Goal: Transaction & Acquisition: Purchase product/service

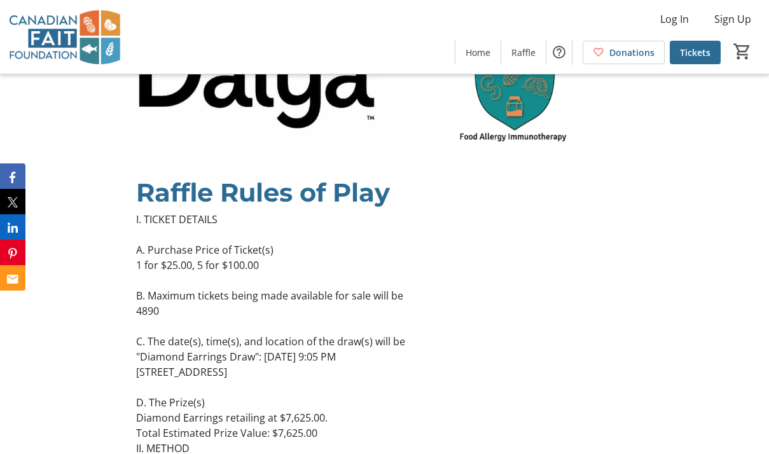
scroll to position [5170, 0]
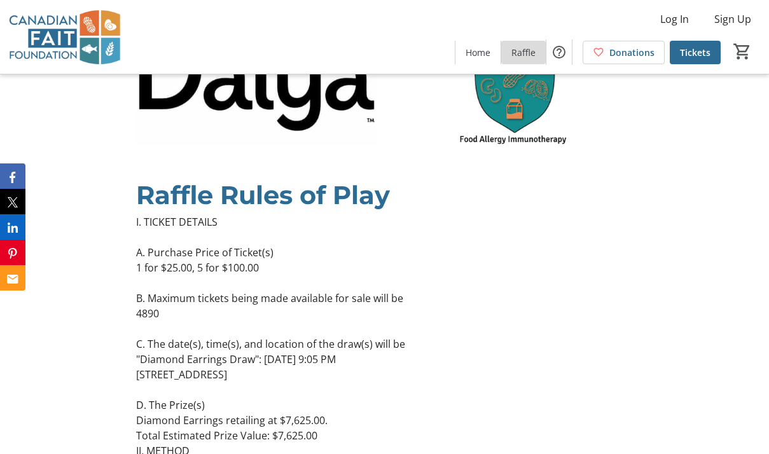
click at [523, 62] on span at bounding box center [523, 52] width 45 height 31
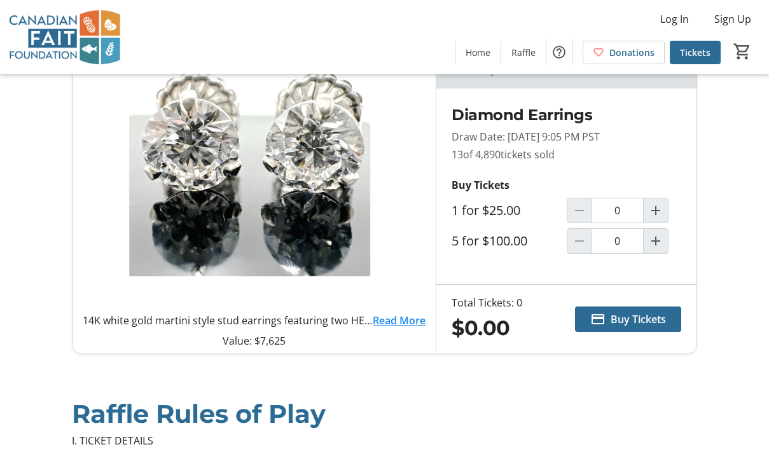
scroll to position [61, 0]
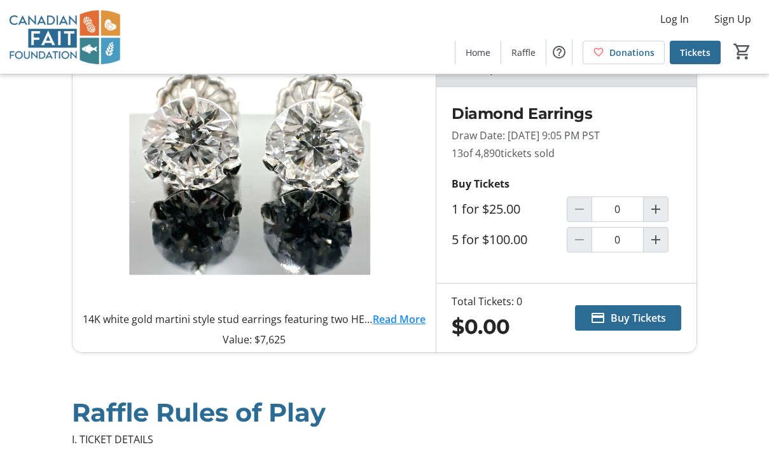
click at [391, 313] on link "Read More" at bounding box center [399, 319] width 53 height 15
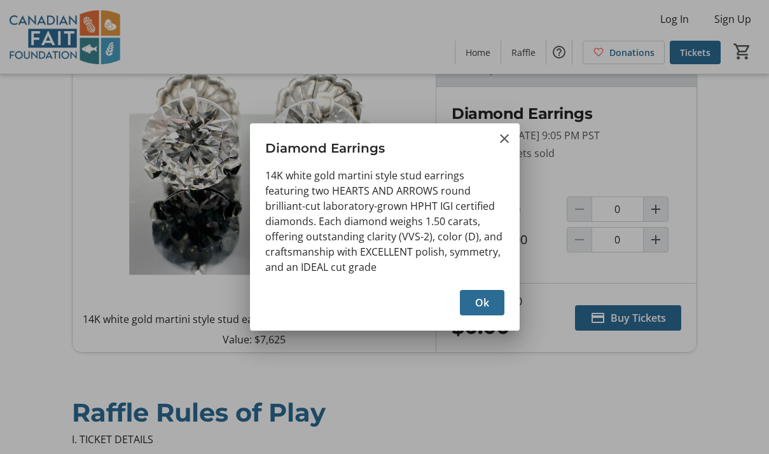
scroll to position [0, 0]
click at [505, 135] on mat-icon "Close" at bounding box center [504, 138] width 15 height 15
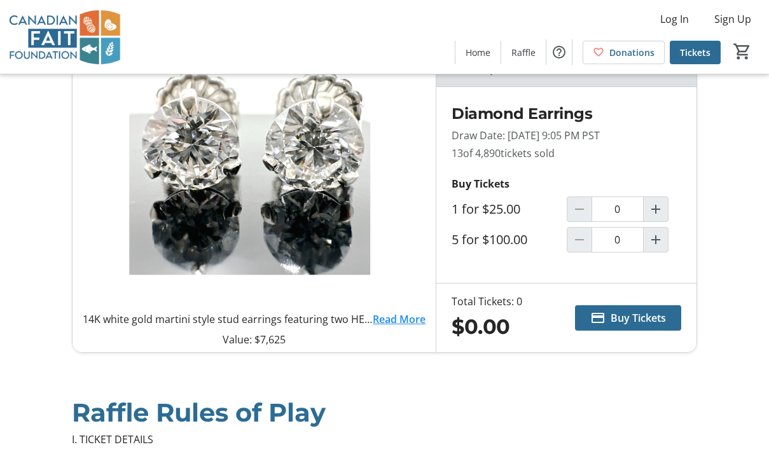
scroll to position [61, 0]
click at [618, 320] on span "Buy Tickets" at bounding box center [637, 317] width 55 height 15
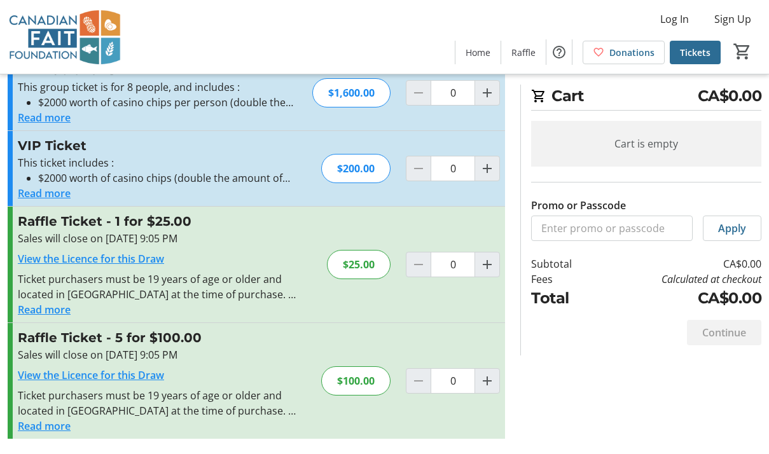
scroll to position [481, 0]
click at [154, 259] on link "View the Licence for this Draw" at bounding box center [91, 259] width 146 height 14
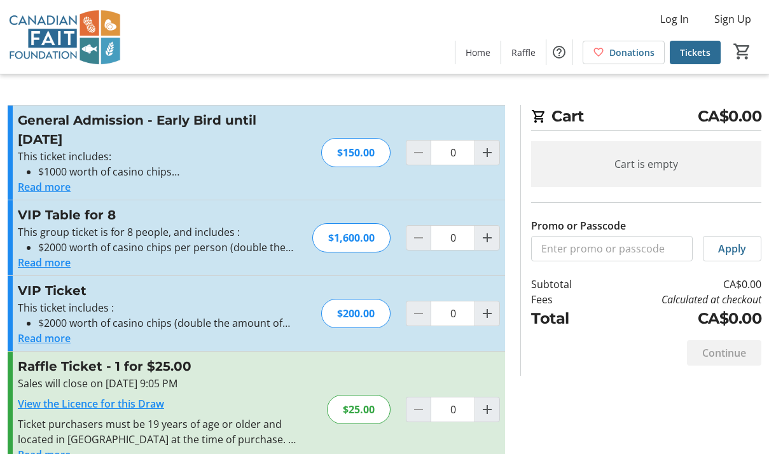
scroll to position [0, 0]
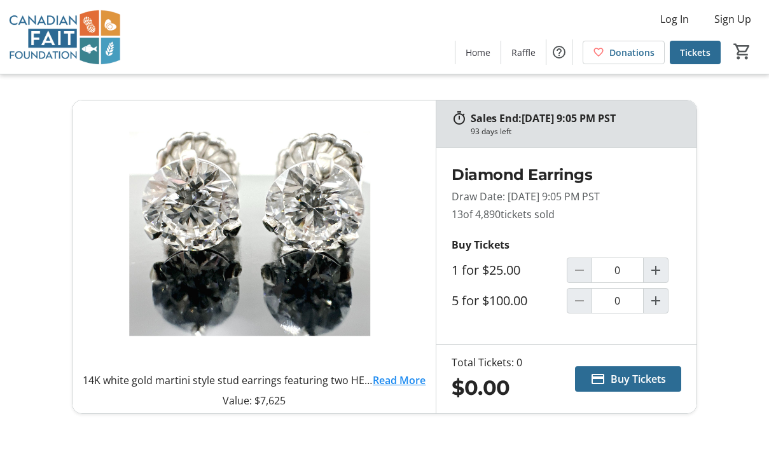
click at [380, 377] on link "Read More" at bounding box center [399, 380] width 53 height 15
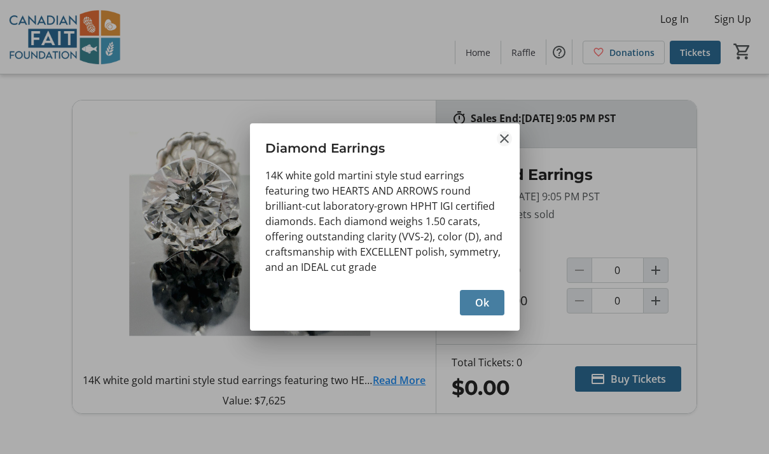
click at [503, 133] on mat-icon "Close" at bounding box center [504, 138] width 15 height 15
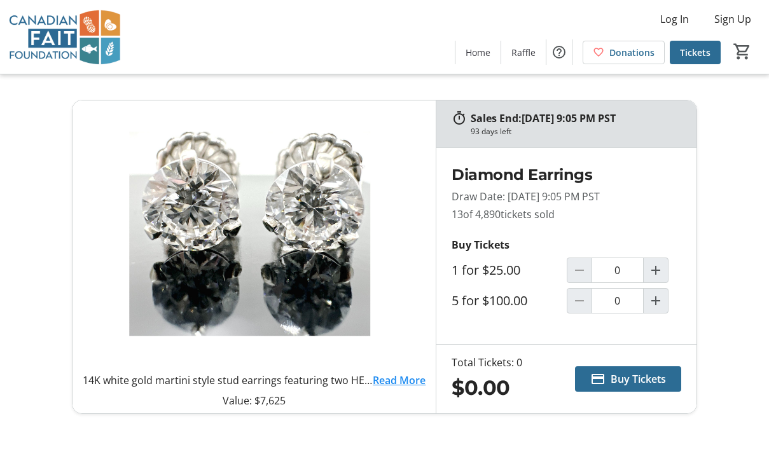
click at [396, 380] on link "Read More" at bounding box center [399, 380] width 53 height 15
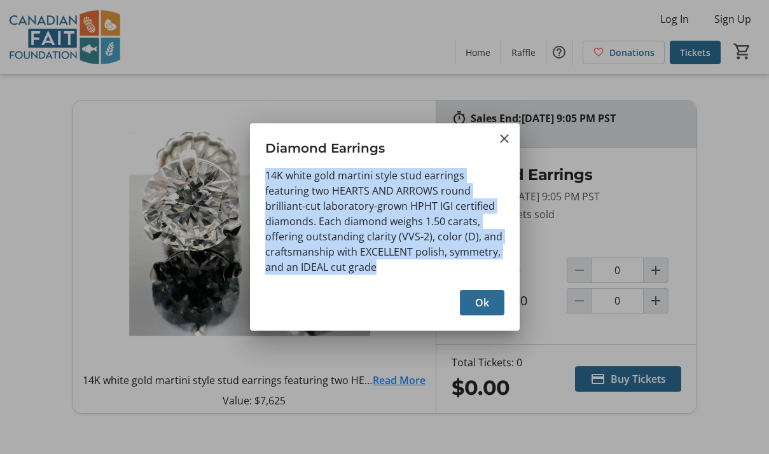
drag, startPoint x: 383, startPoint y: 267, endPoint x: 262, endPoint y: 172, distance: 154.0
click at [262, 172] on div "14K white gold martini style stud earrings featuring two HEARTS AND ARROWS roun…" at bounding box center [385, 225] width 270 height 114
copy div "14K white gold martini style stud earrings featuring two HEARTS AND ARROWS roun…"
click at [500, 141] on mat-icon "Close" at bounding box center [504, 138] width 15 height 15
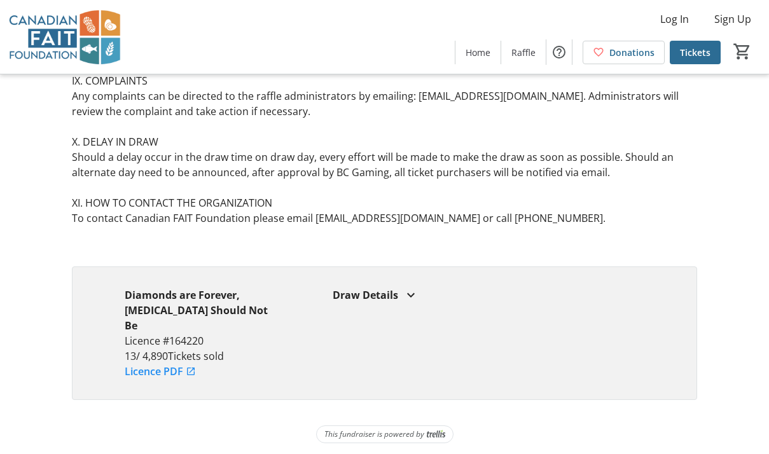
scroll to position [1090, 0]
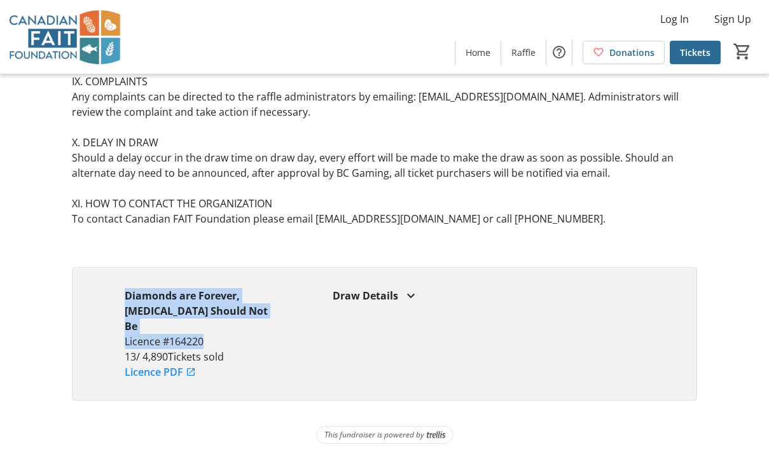
drag, startPoint x: 206, startPoint y: 328, endPoint x: 115, endPoint y: 299, distance: 95.5
click at [115, 299] on div "Diamonds are Forever, Food Allergies Should Not Be Licence #164220 13 / 4,890 T…" at bounding box center [385, 334] width 626 height 134
copy div "Diamonds are Forever, Food Allergies Should Not Be Licence #164220"
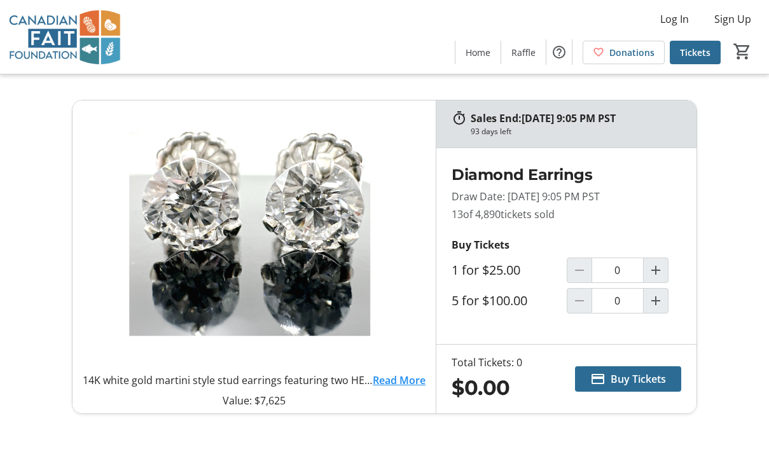
scroll to position [0, 0]
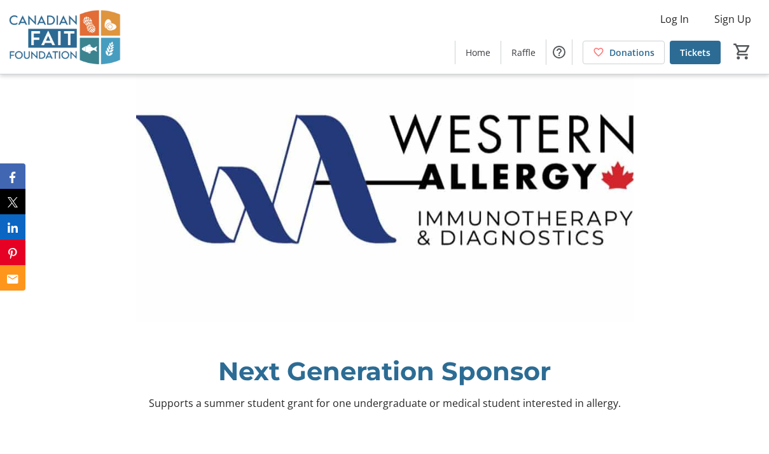
scroll to position [3719, 0]
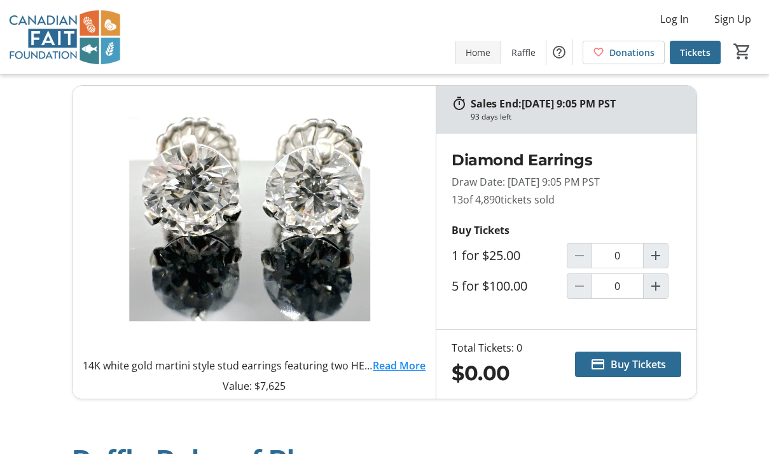
scroll to position [15, 0]
